Goal: Task Accomplishment & Management: Manage account settings

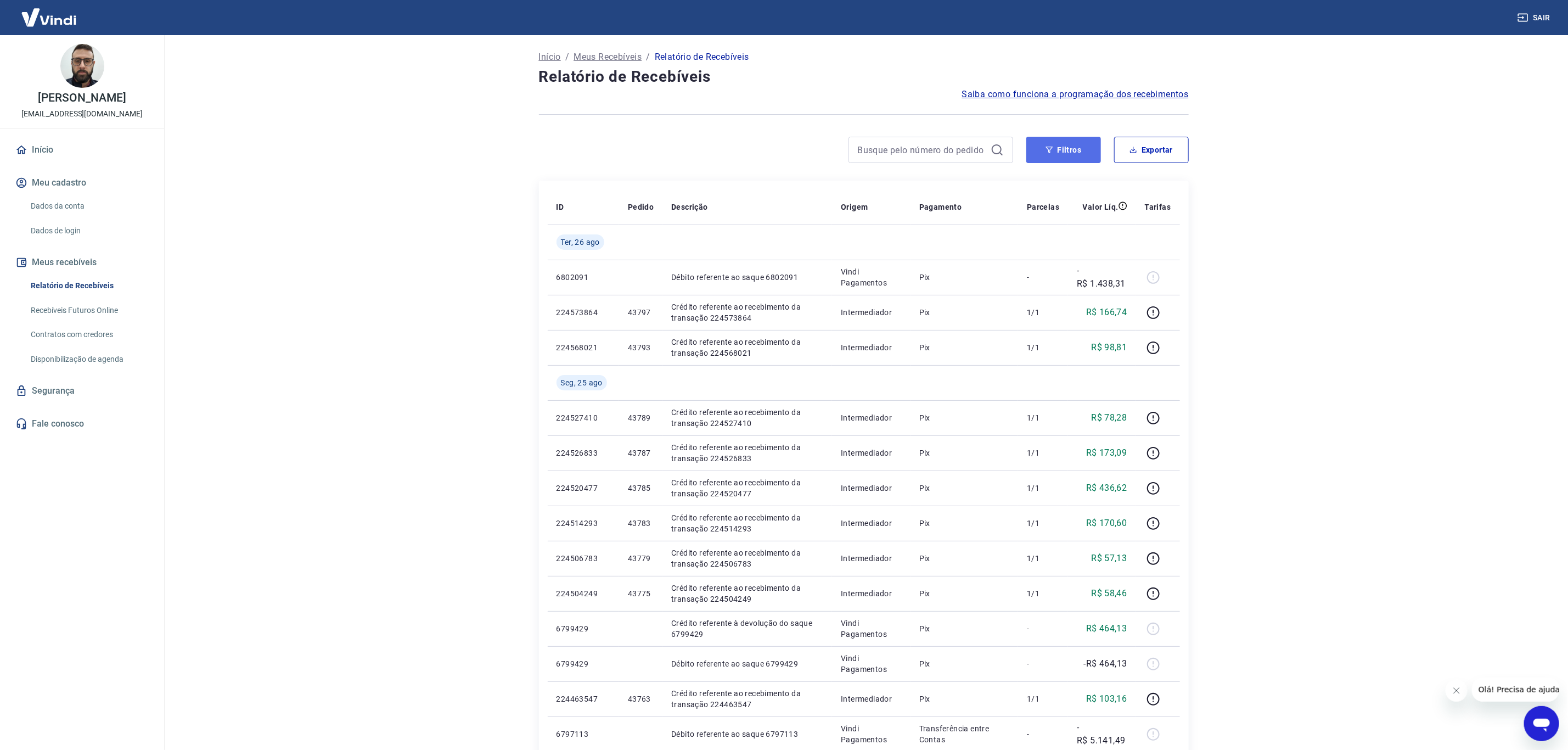
click at [1076, 149] on button "Filtros" at bounding box center [1063, 150] width 74 height 27
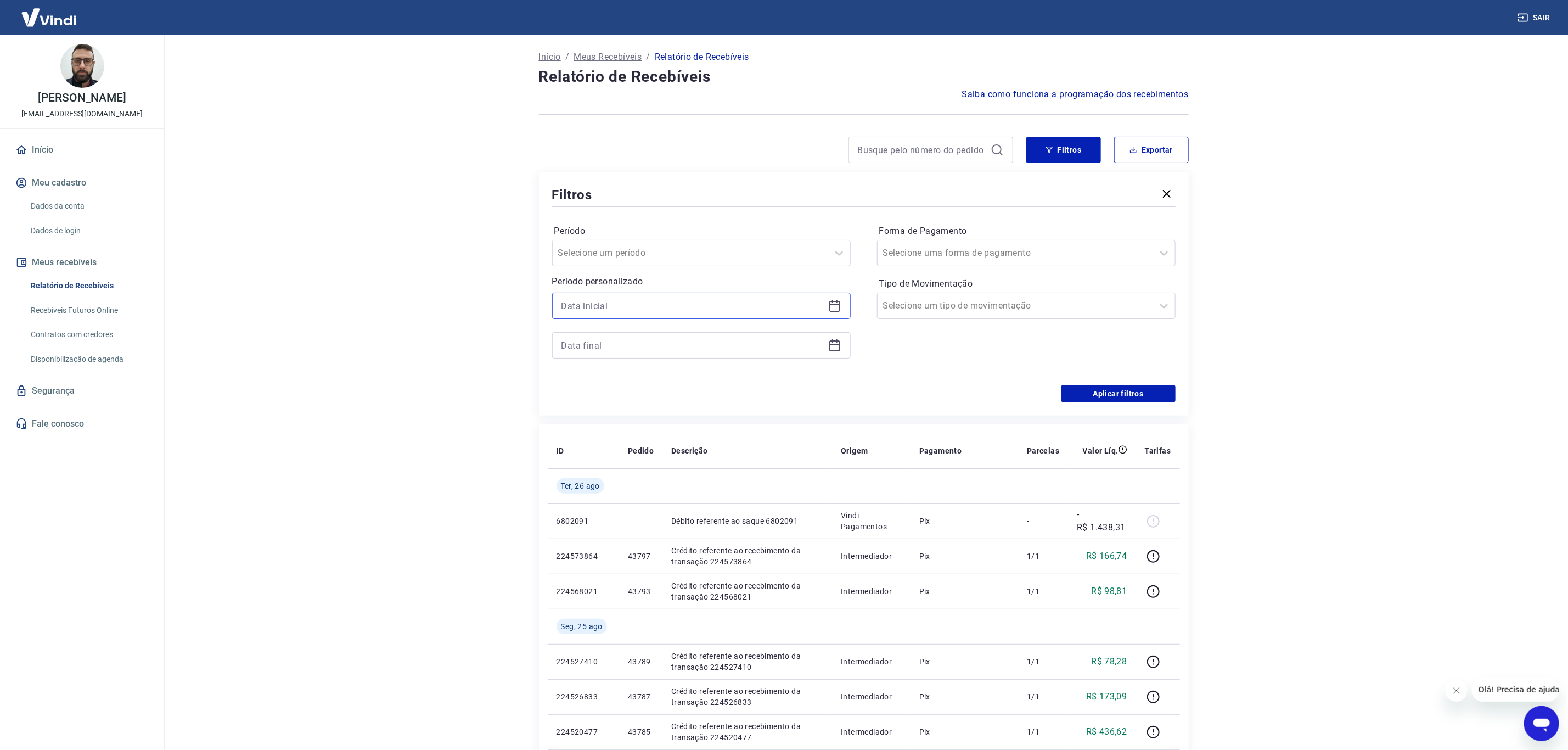
click at [755, 301] on input at bounding box center [693, 305] width 262 height 16
click at [599, 519] on div "25" at bounding box center [597, 520] width 13 height 13
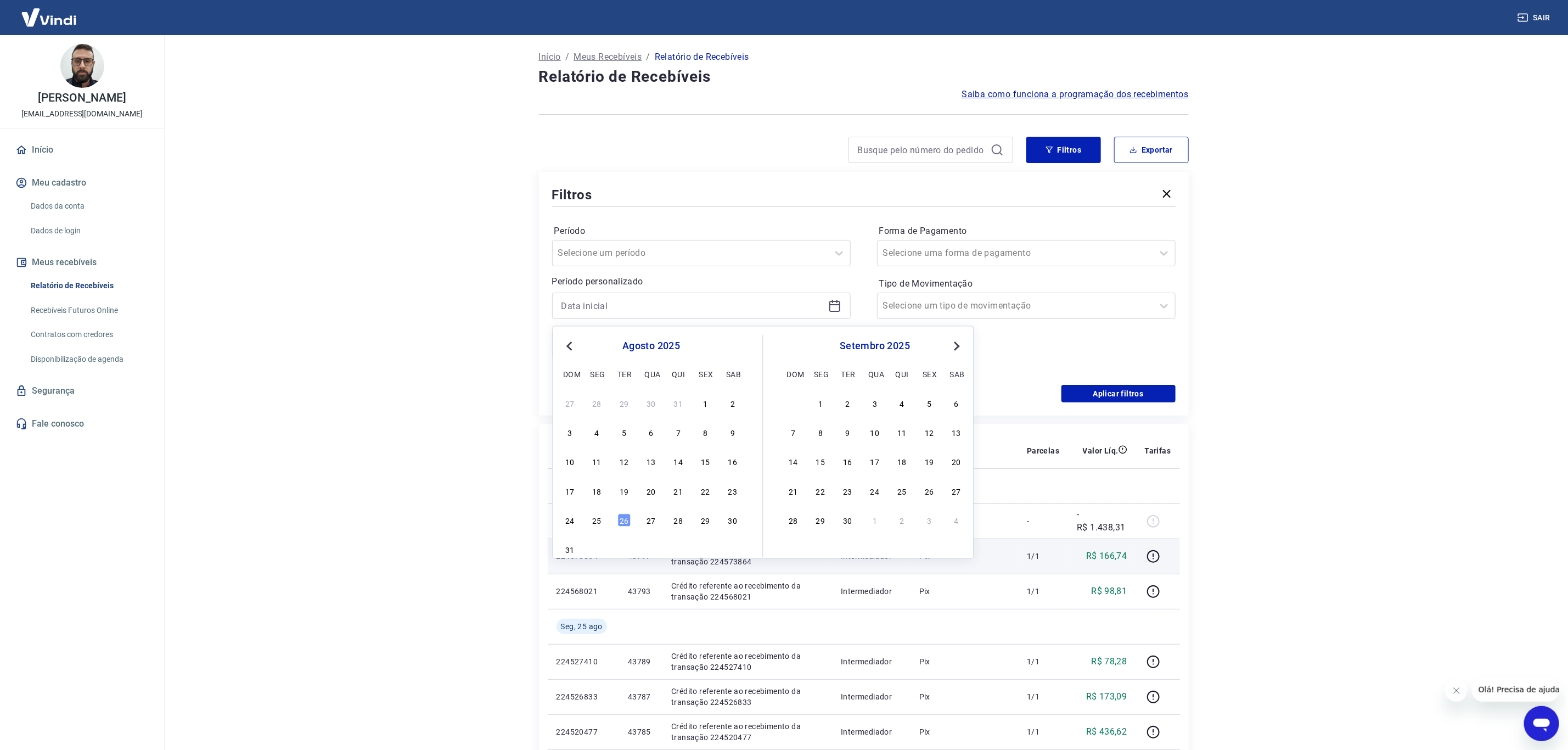
click at [599, 519] on p "6802091" at bounding box center [583, 521] width 54 height 11
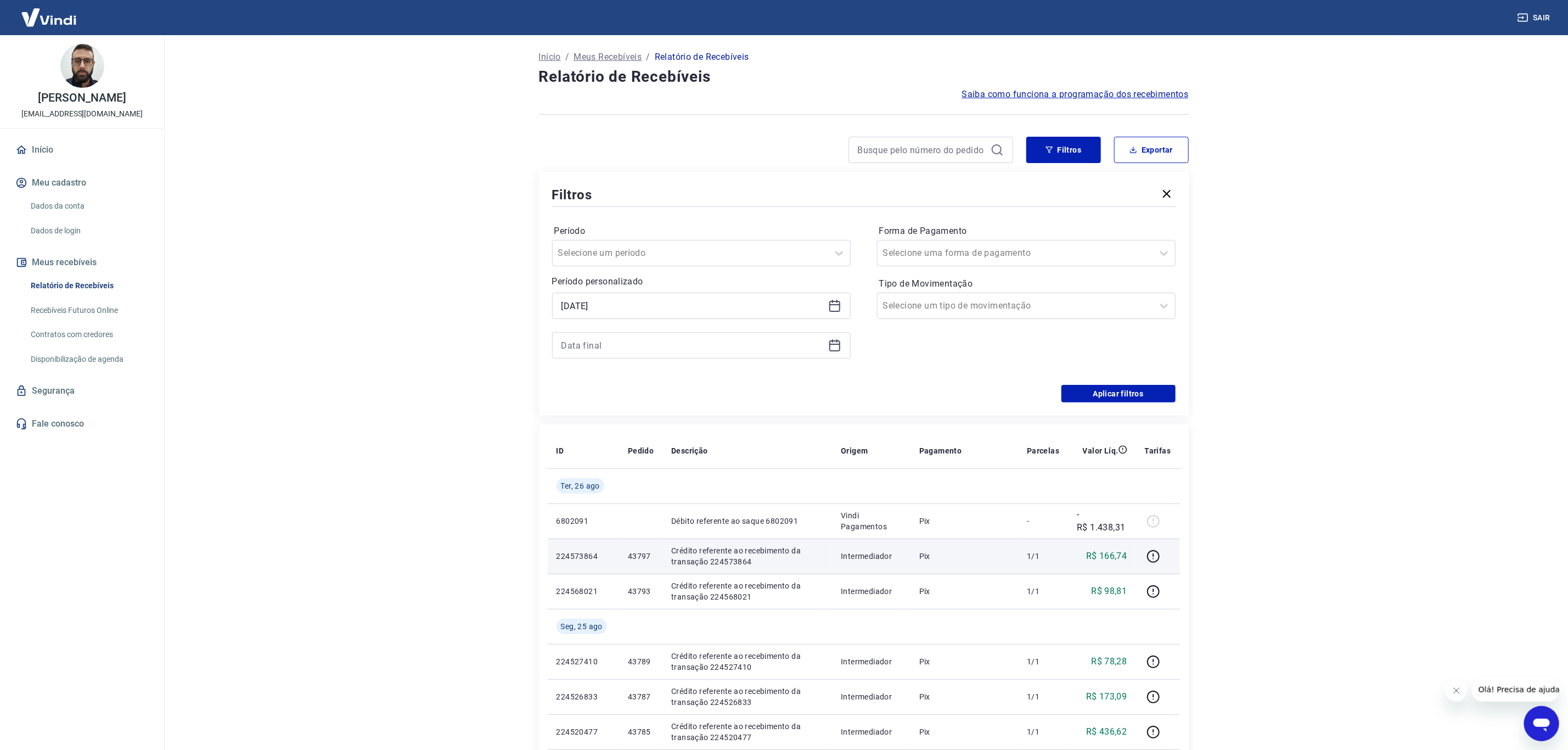
type input "[DATE]"
click at [626, 358] on div at bounding box center [701, 345] width 298 height 27
click at [626, 350] on input at bounding box center [693, 345] width 262 height 16
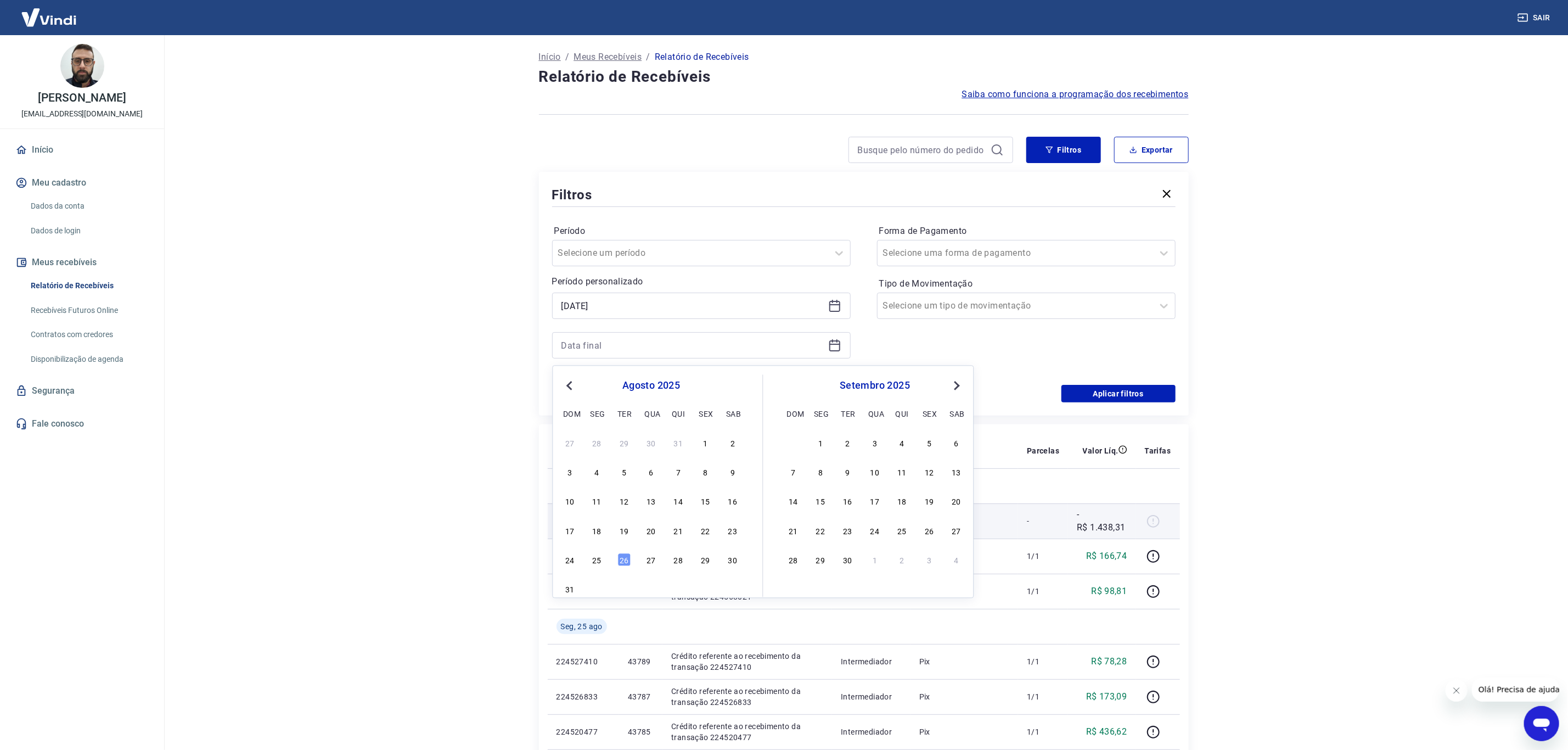
drag, startPoint x: 597, startPoint y: 562, endPoint x: 622, endPoint y: 531, distance: 39.8
click at [597, 562] on div "25" at bounding box center [597, 559] width 13 height 13
type input "[DATE]"
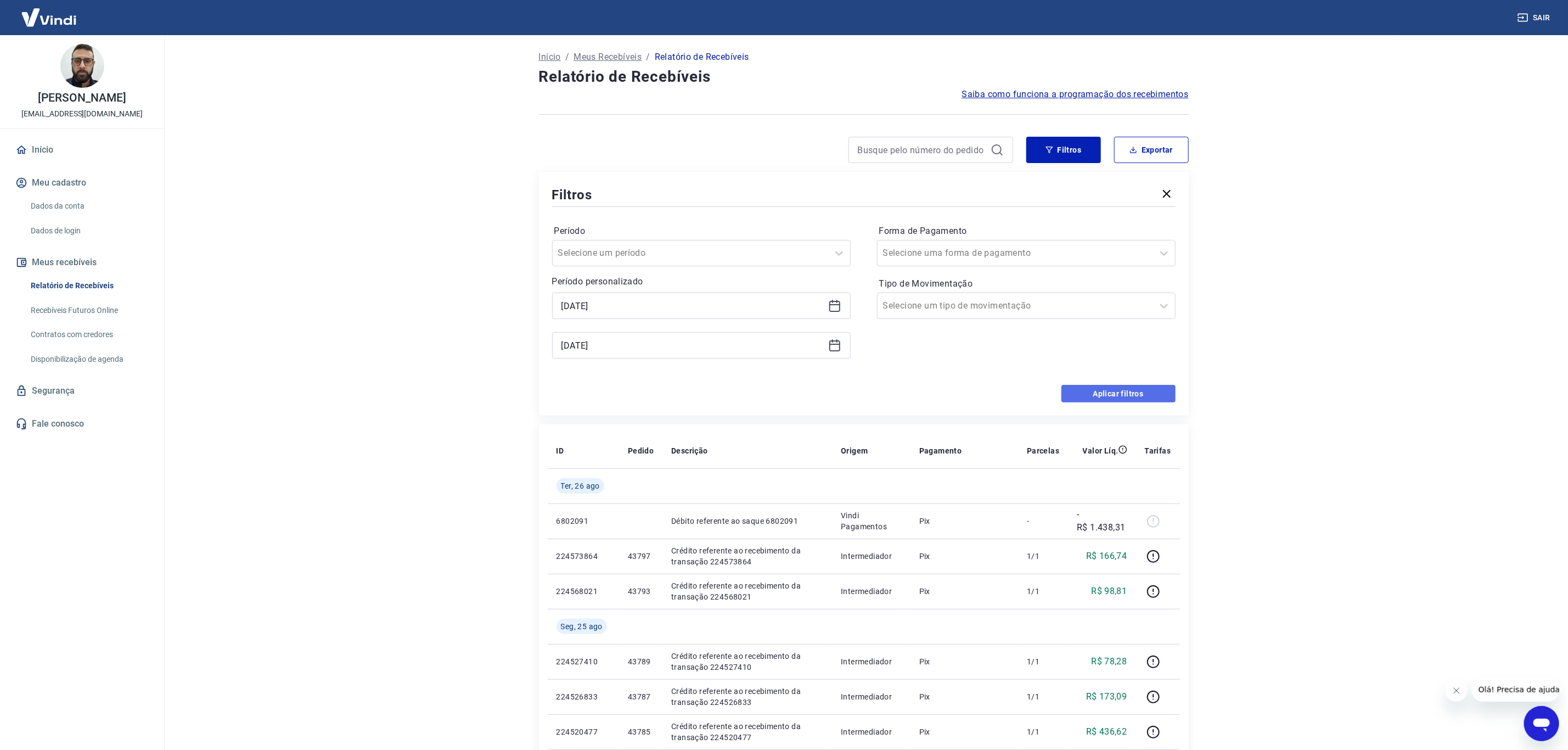
click at [1109, 399] on button "Aplicar filtros" at bounding box center [1118, 393] width 115 height 18
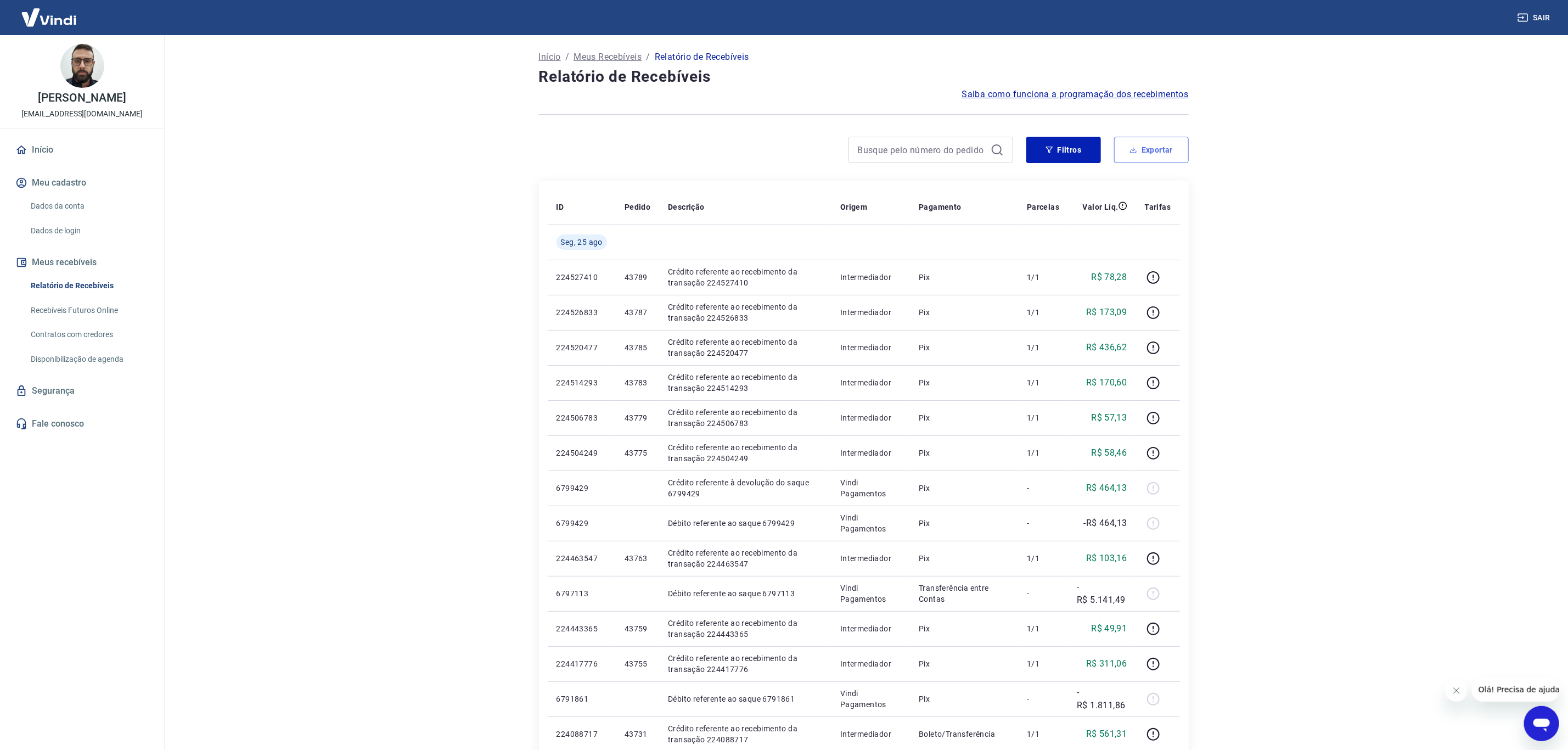
click at [1126, 152] on button "Exportar" at bounding box center [1151, 150] width 74 height 27
type input "[DATE]"
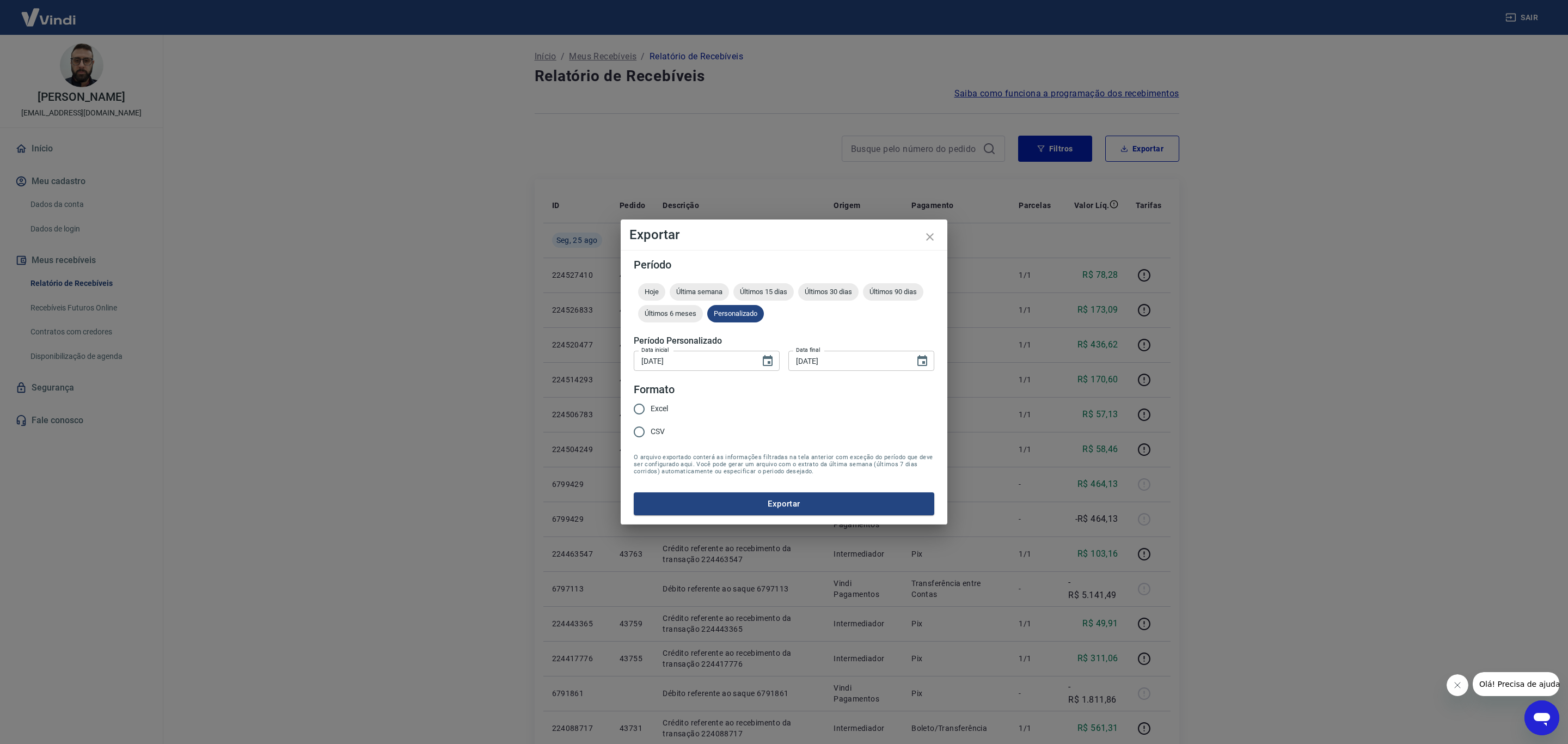
click at [656, 406] on span "Excel" at bounding box center [659, 408] width 18 height 11
click at [650, 406] on input "Excel" at bounding box center [639, 409] width 23 height 23
radio input "true"
click at [716, 501] on button "Exportar" at bounding box center [784, 503] width 300 height 23
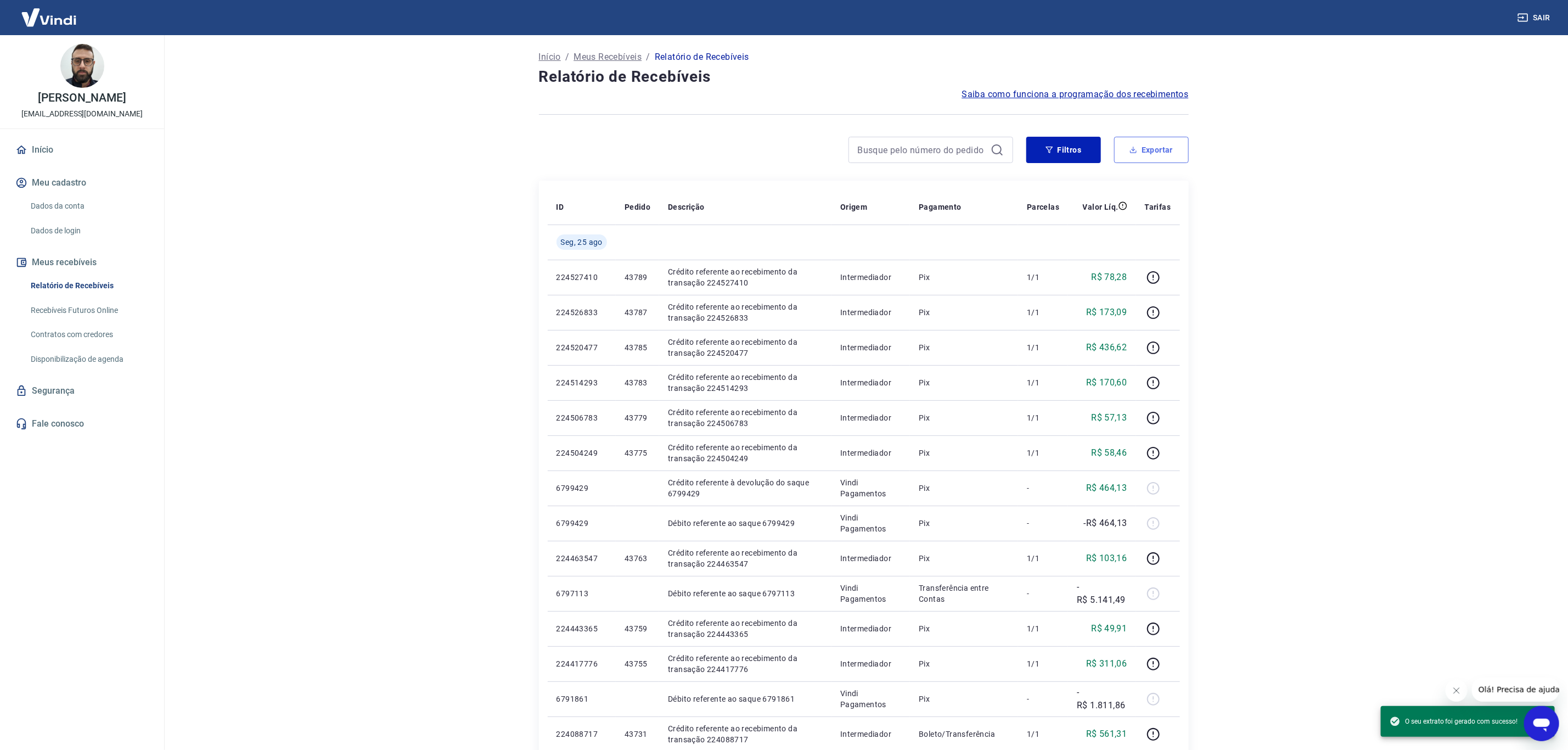
drag, startPoint x: 1129, startPoint y: 145, endPoint x: 1113, endPoint y: 168, distance: 28.0
click at [1129, 145] on button "Exportar" at bounding box center [1151, 150] width 74 height 27
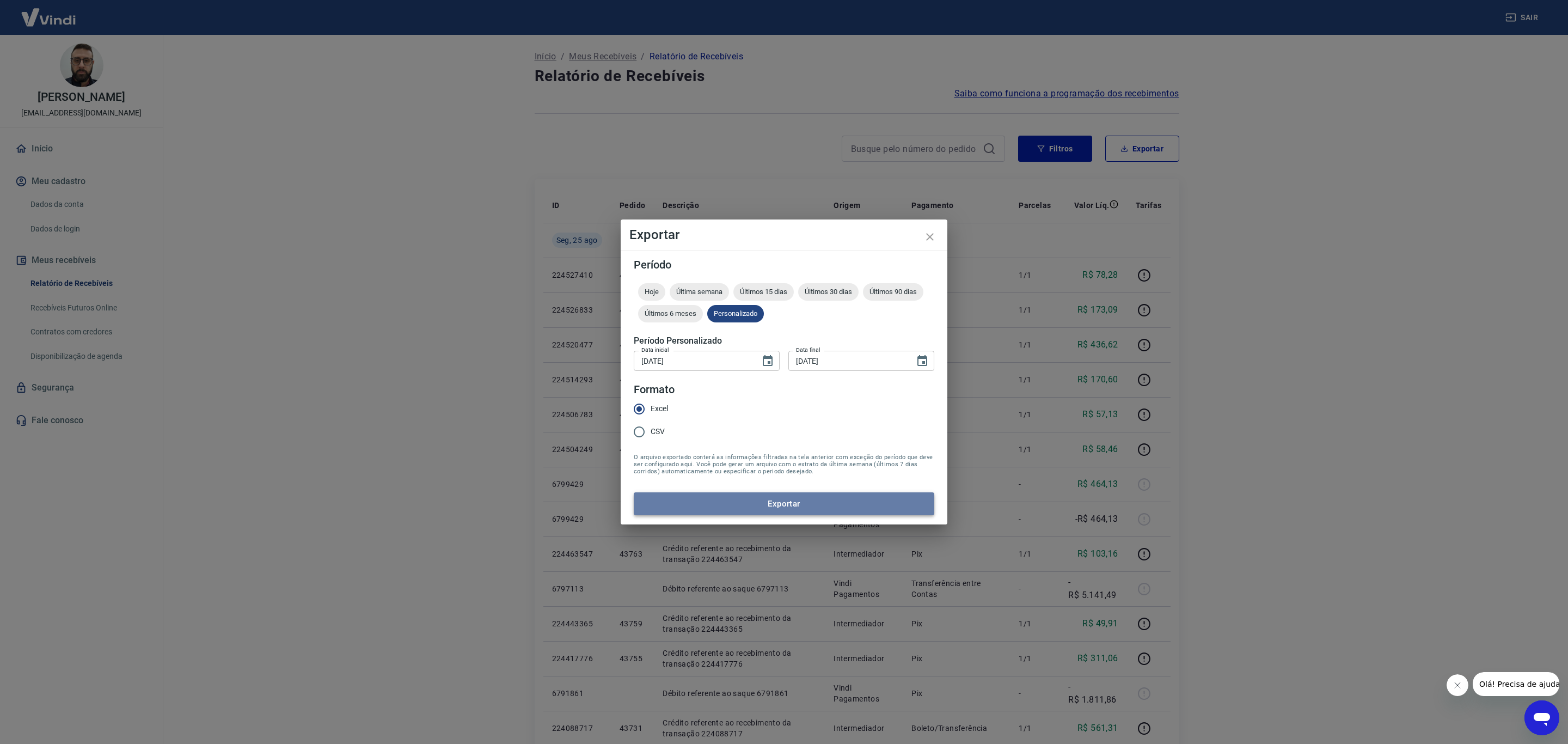
click at [728, 501] on button "Exportar" at bounding box center [784, 503] width 300 height 23
